Goal: Find specific page/section: Find specific page/section

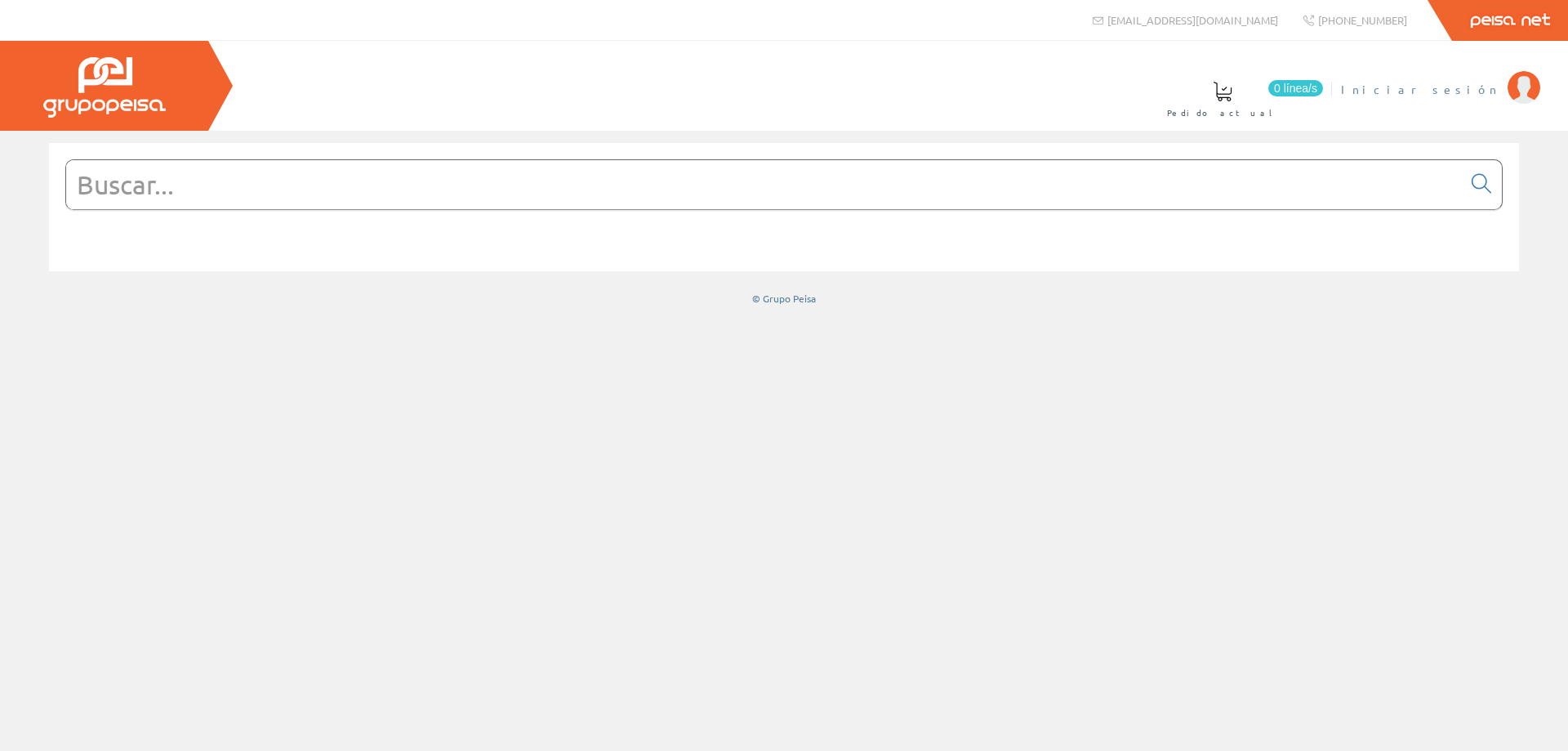
click at [1478, 88] on span "Iniciar sesión" at bounding box center [1420, 89] width 159 height 16
click at [448, 189] on input "text" at bounding box center [764, 184] width 1396 height 49
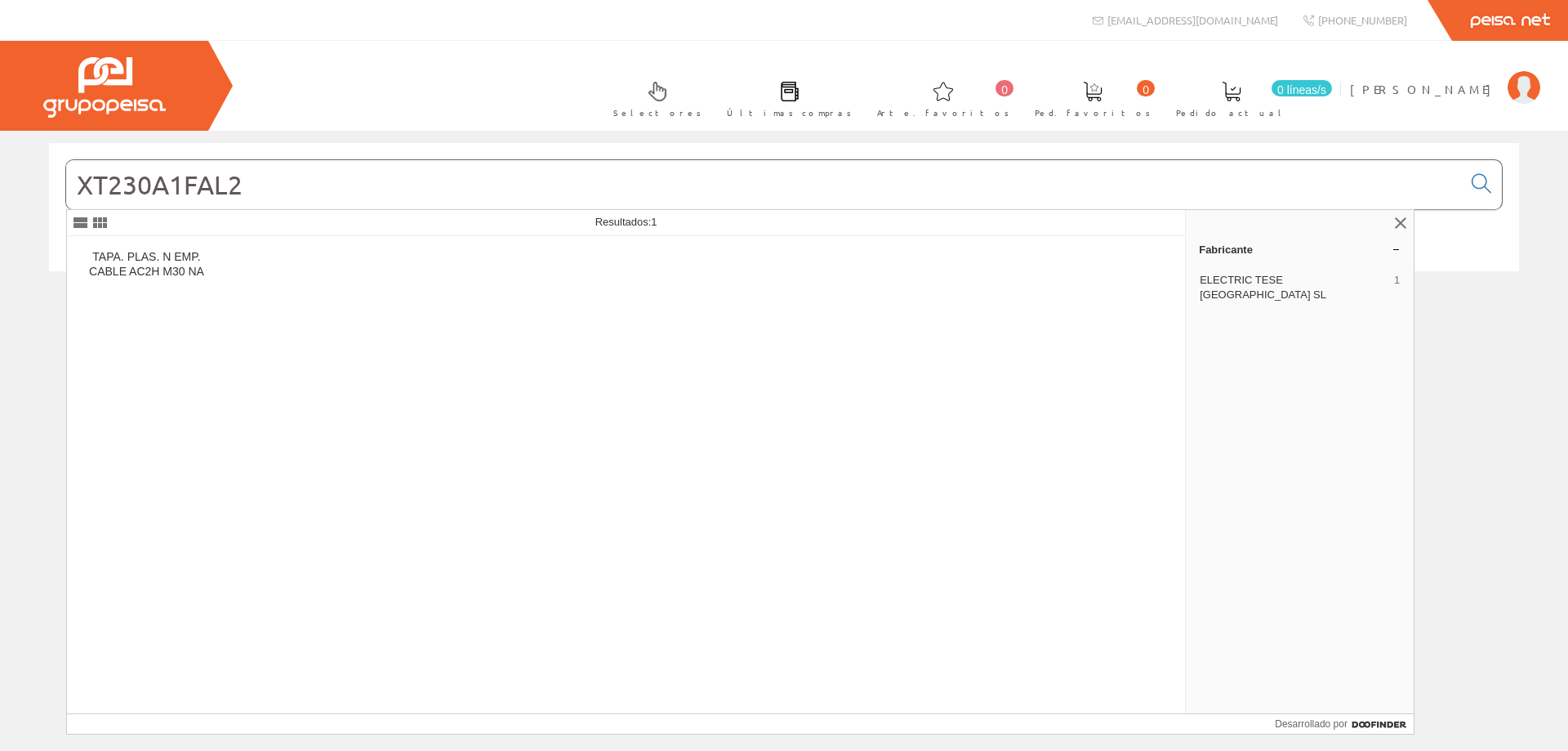
type input "XT230A1FAL2"
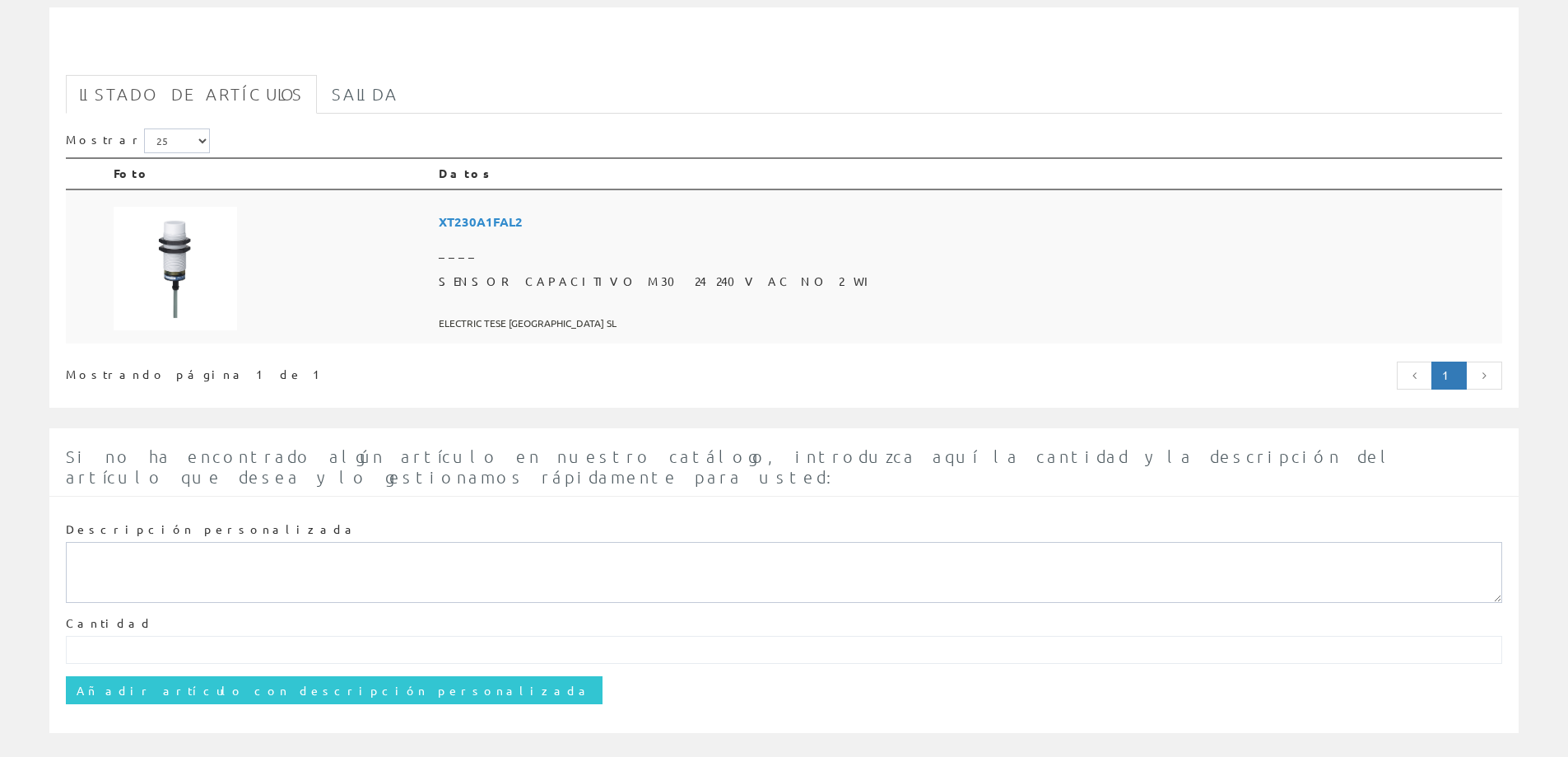
scroll to position [266, 0]
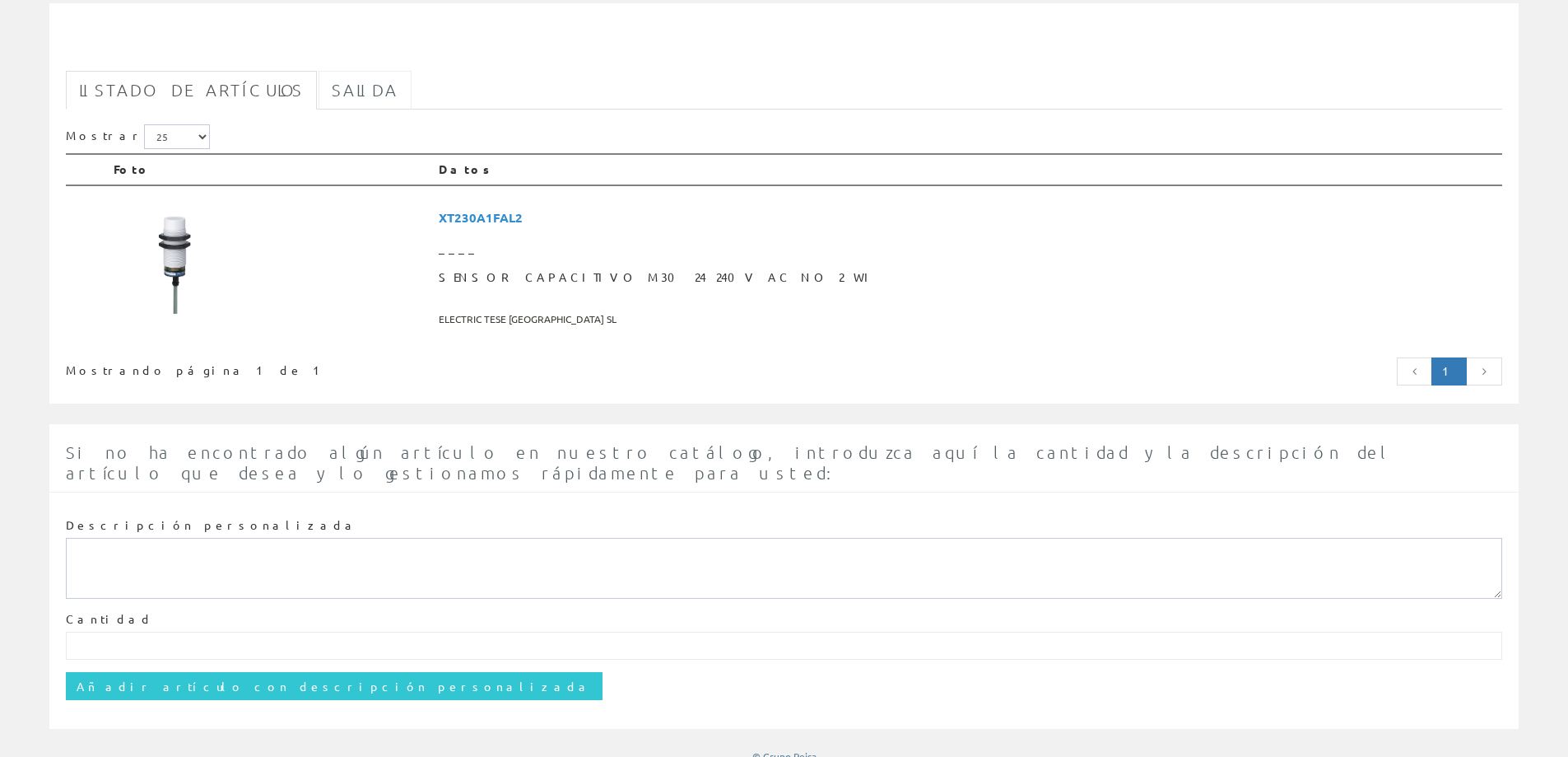
click at [332, 91] on font "Salida" at bounding box center [365, 89] width 67 height 20
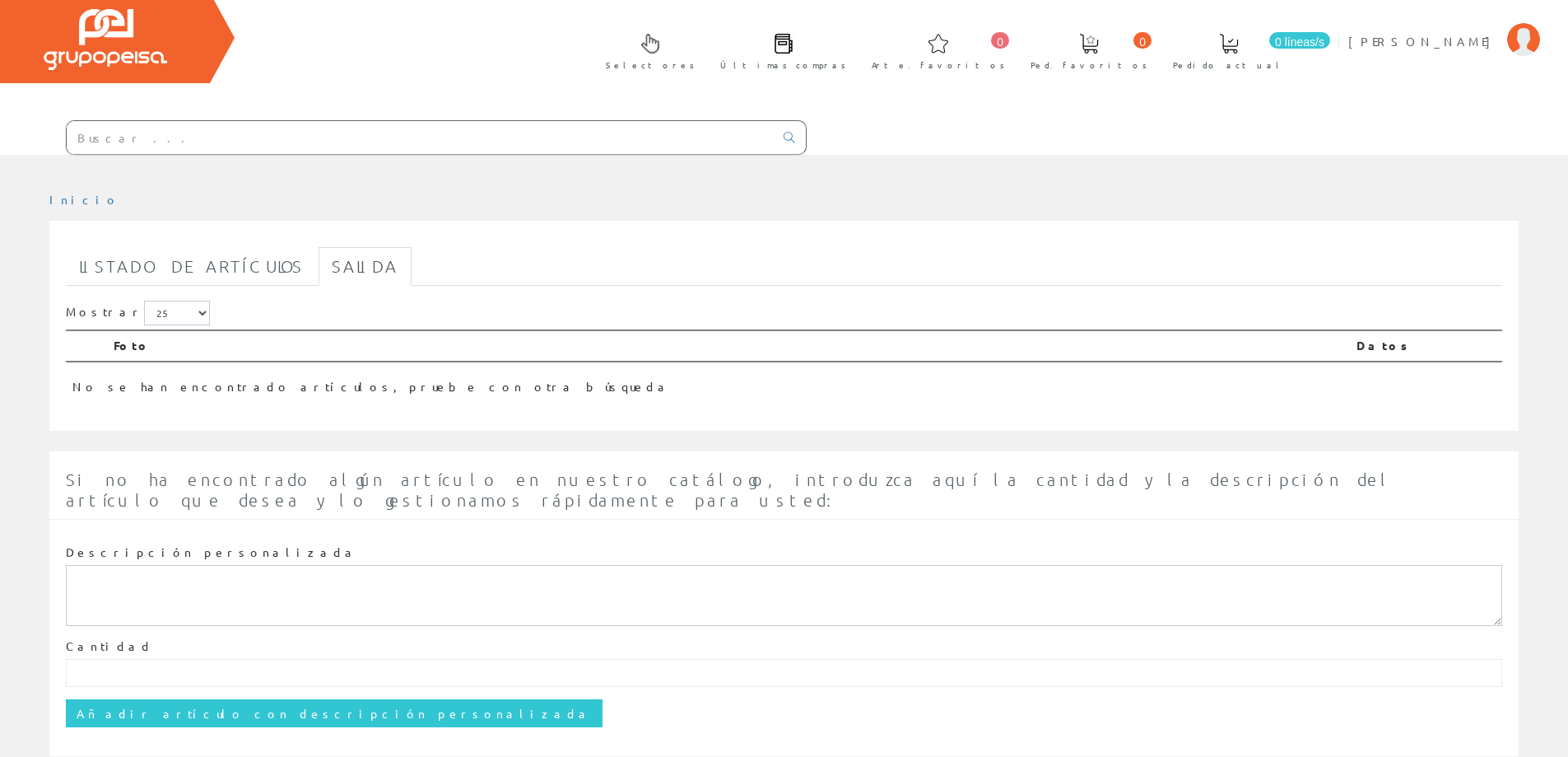
scroll to position [75, 0]
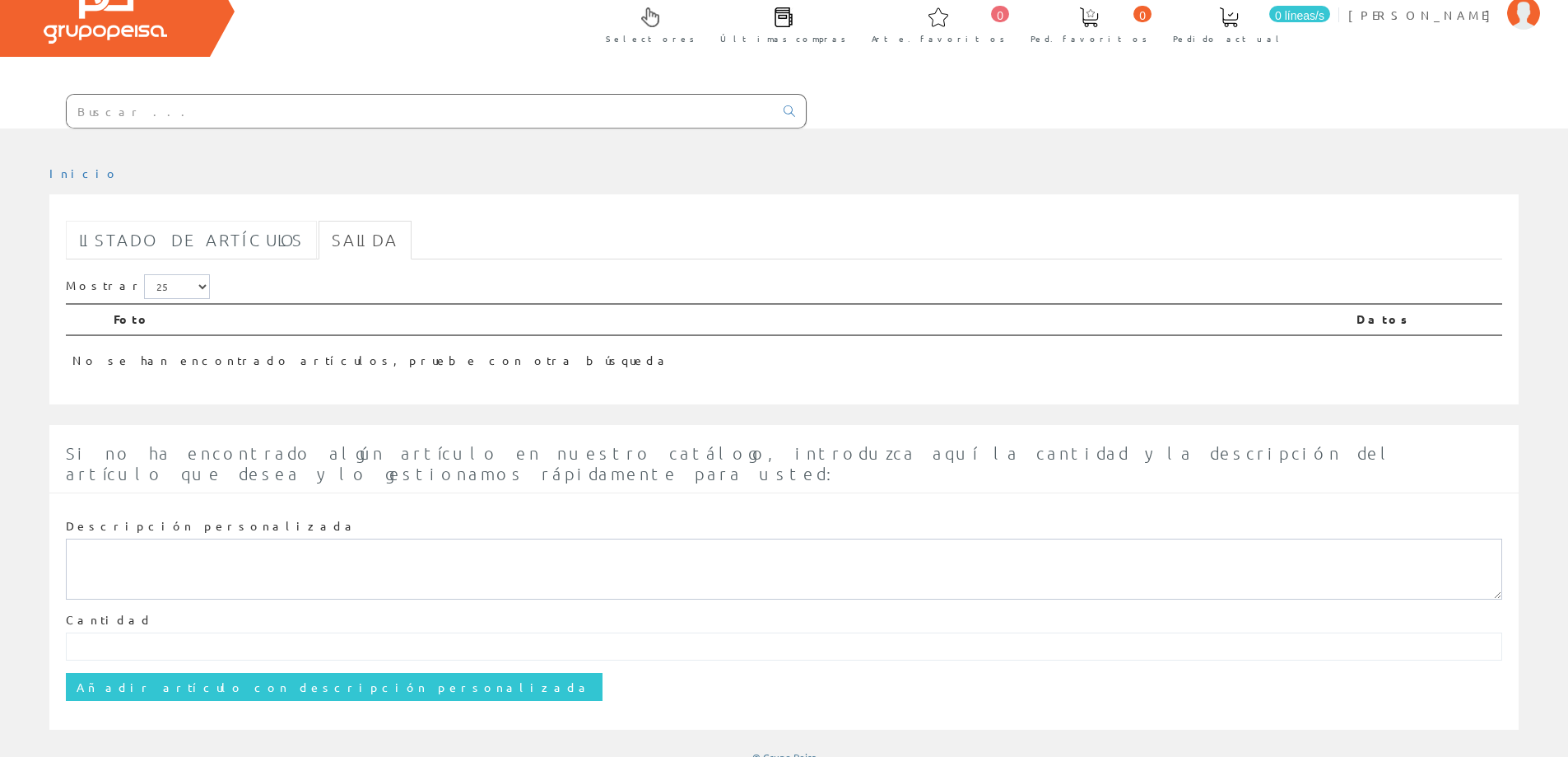
click at [190, 235] on font "Listado de artículos" at bounding box center [191, 240] width 225 height 20
